Goal: Find specific page/section: Find specific page/section

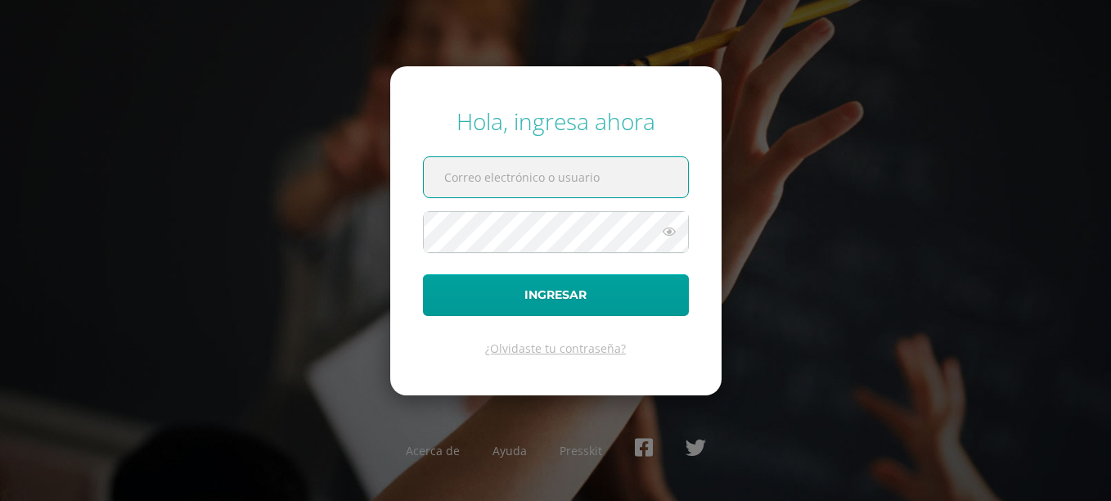
click at [587, 180] on input "text" at bounding box center [556, 177] width 264 height 40
type input "evelynvioletamorales@gmail.com"
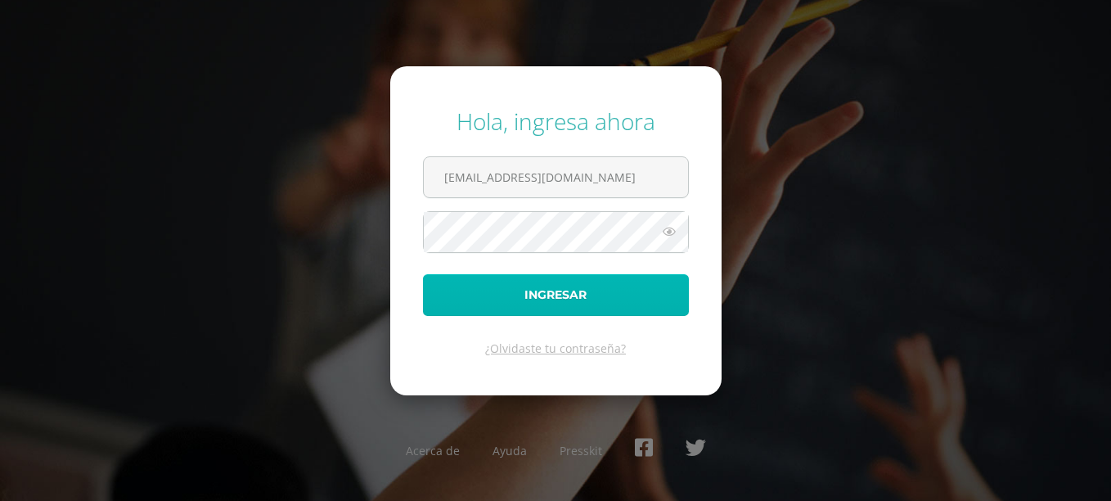
click at [569, 292] on button "Ingresar" at bounding box center [556, 295] width 266 height 42
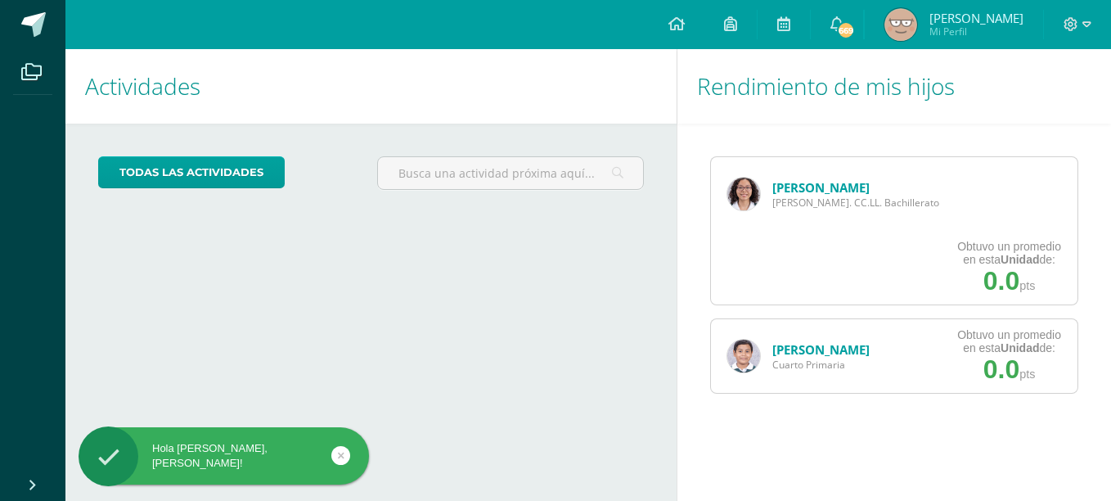
click at [858, 186] on link "[PERSON_NAME]" at bounding box center [820, 187] width 97 height 16
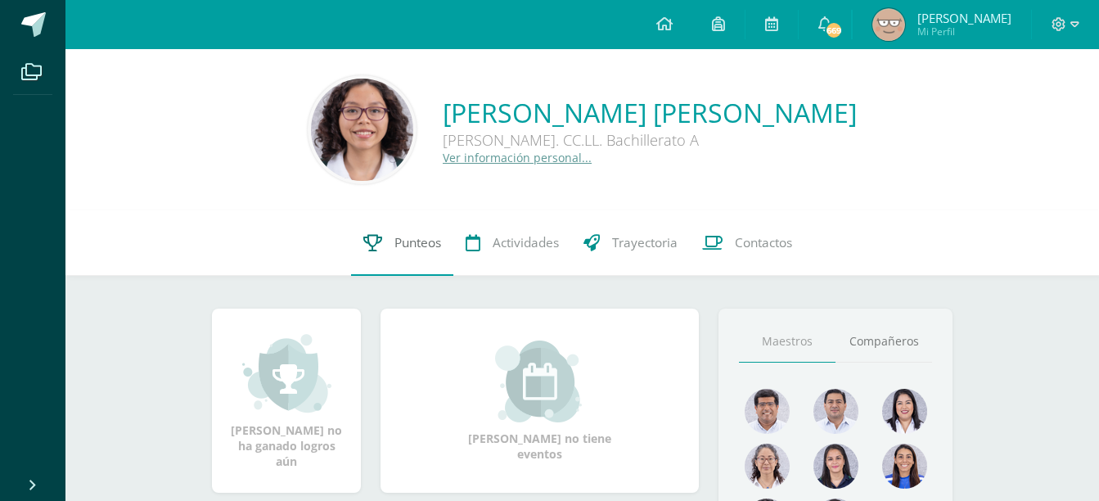
click at [428, 245] on span "Punteos" at bounding box center [417, 242] width 47 height 17
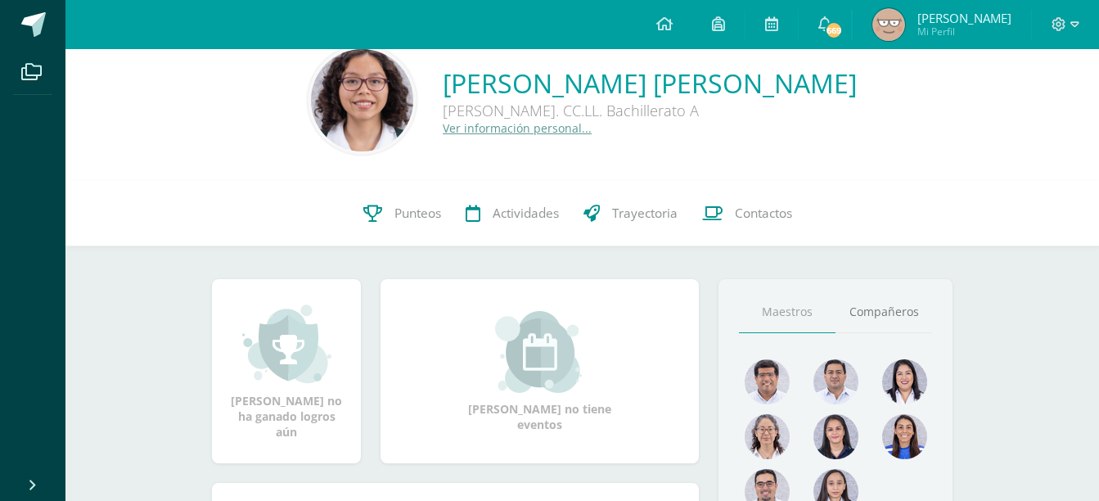
scroll to position [57, 0]
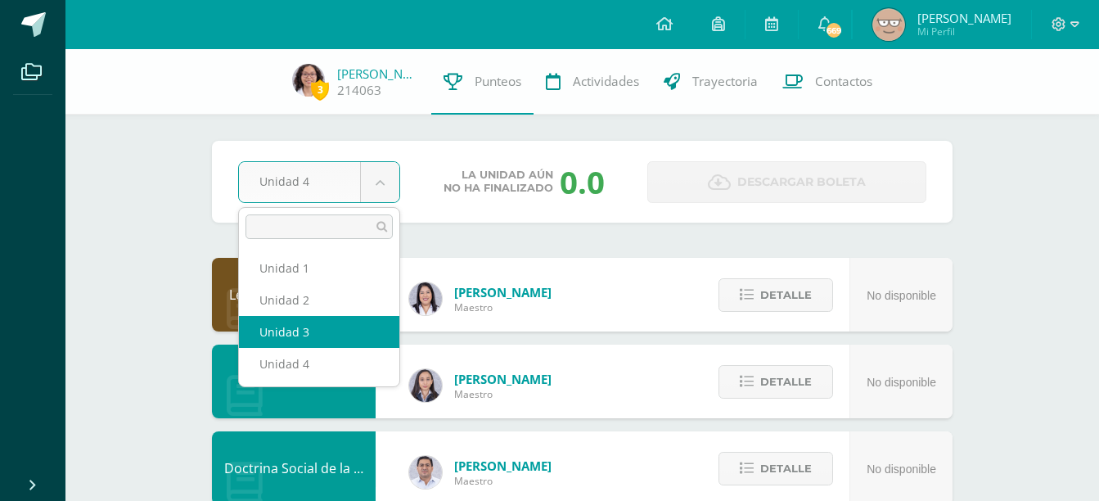
select select "Unidad 3"
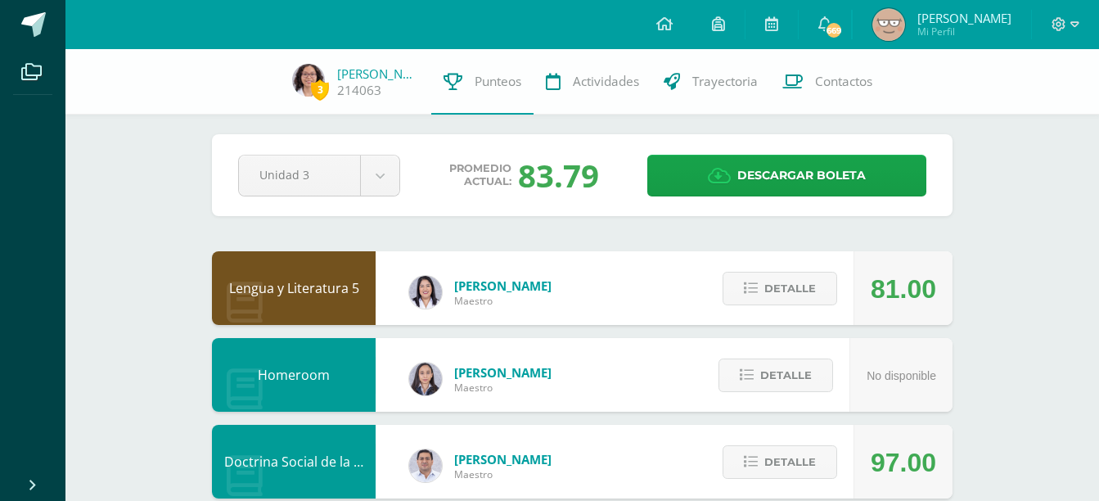
scroll to position [6, 0]
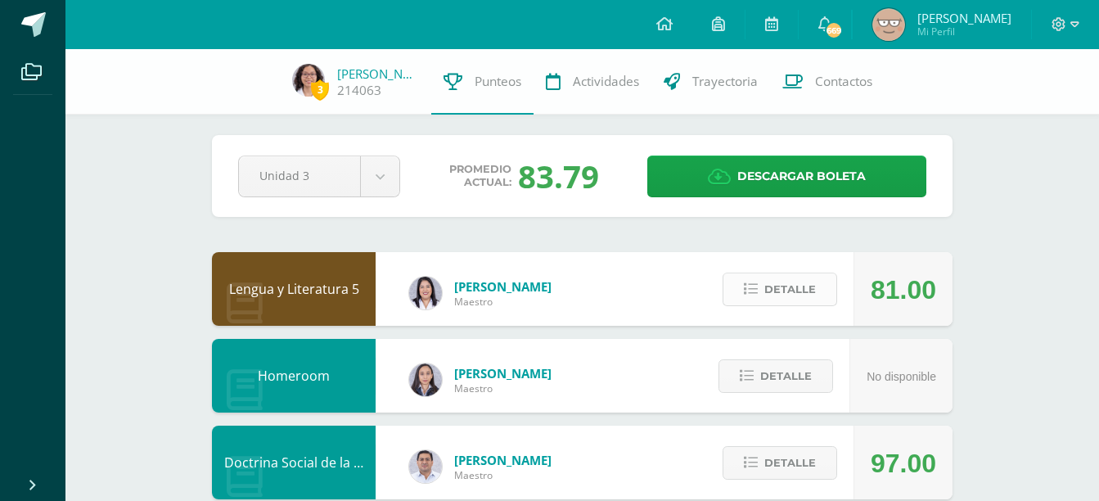
click at [802, 289] on span "Detalle" at bounding box center [790, 289] width 52 height 30
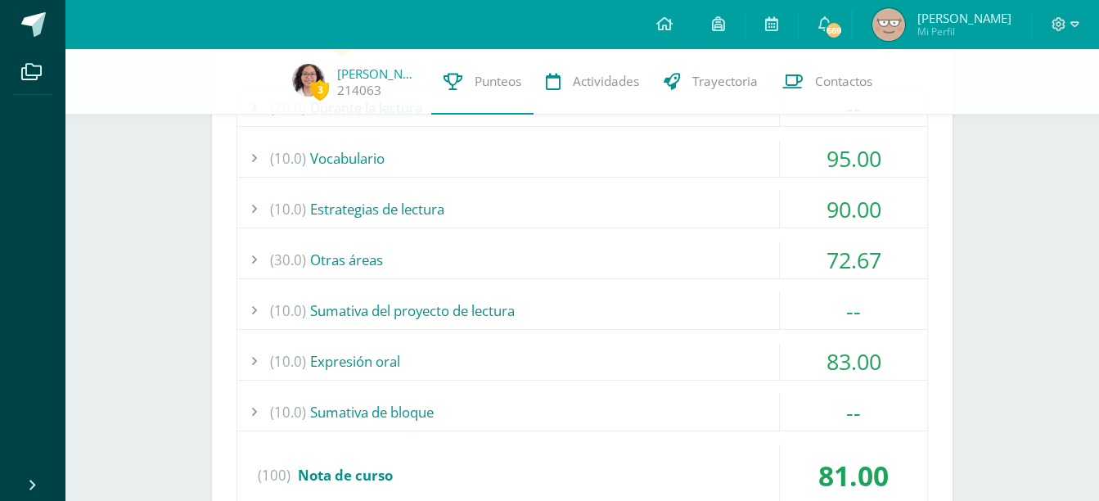
scroll to position [334, 0]
click at [415, 264] on div "(30.0) Otras áreas" at bounding box center [582, 260] width 690 height 37
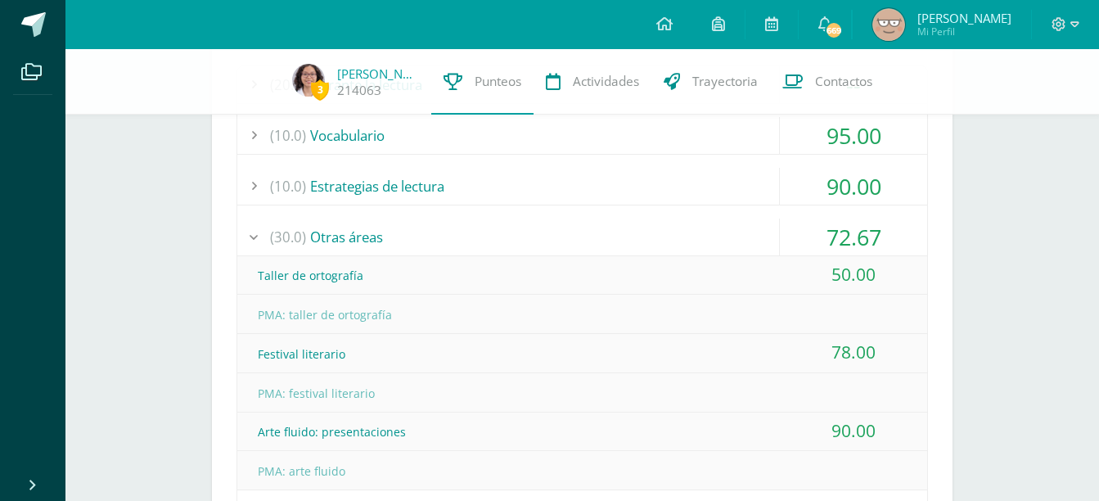
scroll to position [357, 0]
click at [322, 233] on div "(30.0) Otras áreas" at bounding box center [582, 237] width 690 height 37
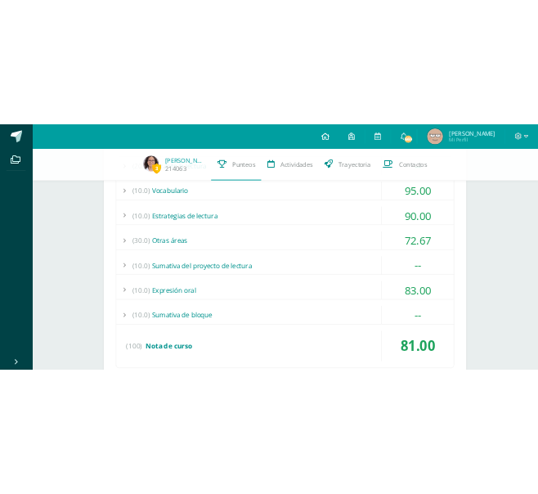
scroll to position [527, 0]
